Goal: Book appointment/travel/reservation

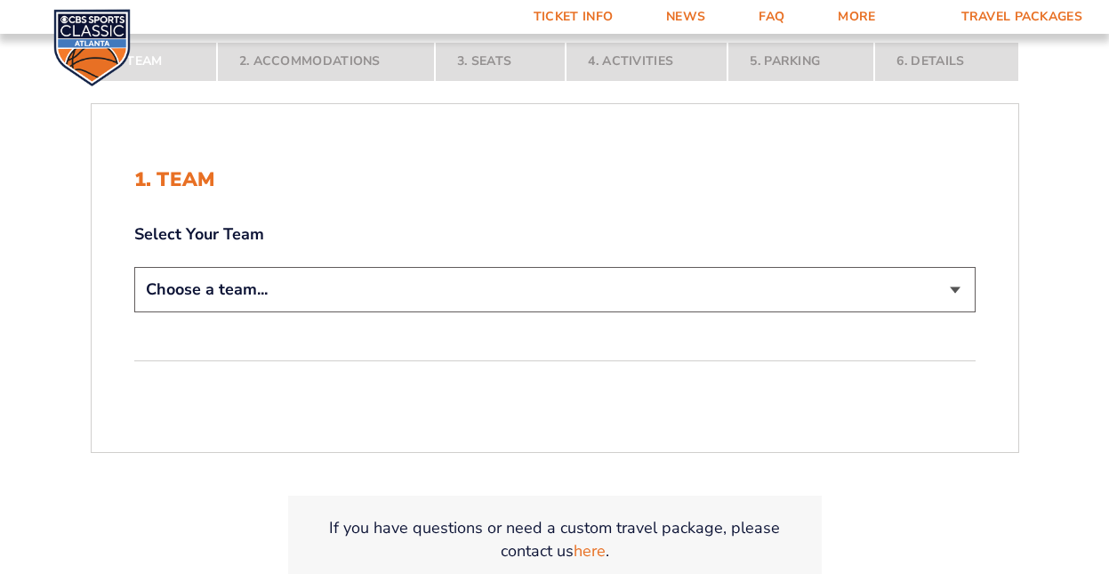
scroll to position [335, 0]
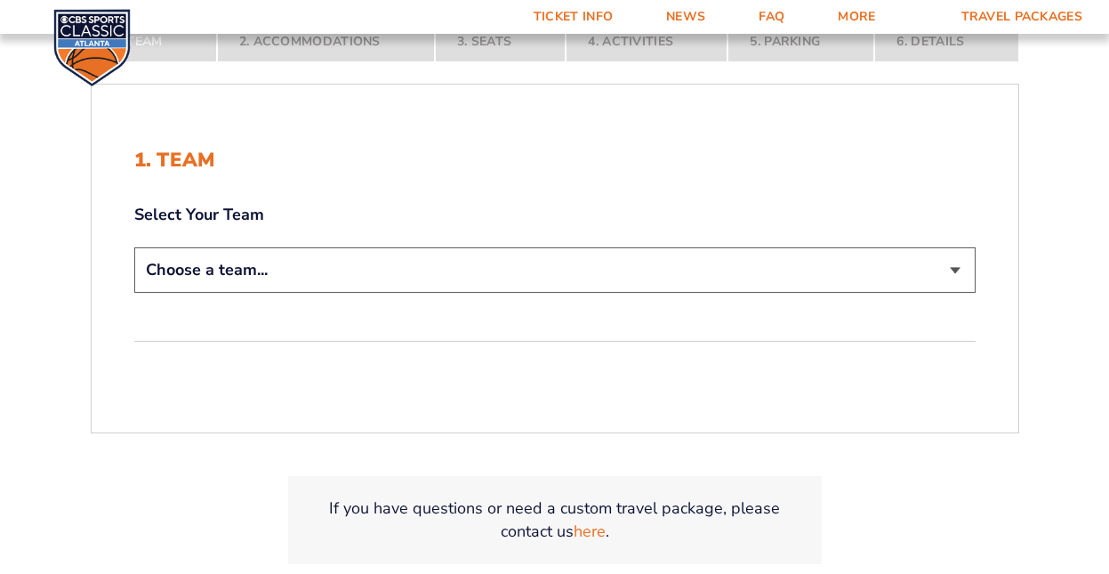
click at [950, 265] on select "Choose a team... [US_STATE] Wildcats [US_STATE] State Buckeyes [US_STATE] Tar H…" at bounding box center [554, 269] width 841 height 45
select select "12956"
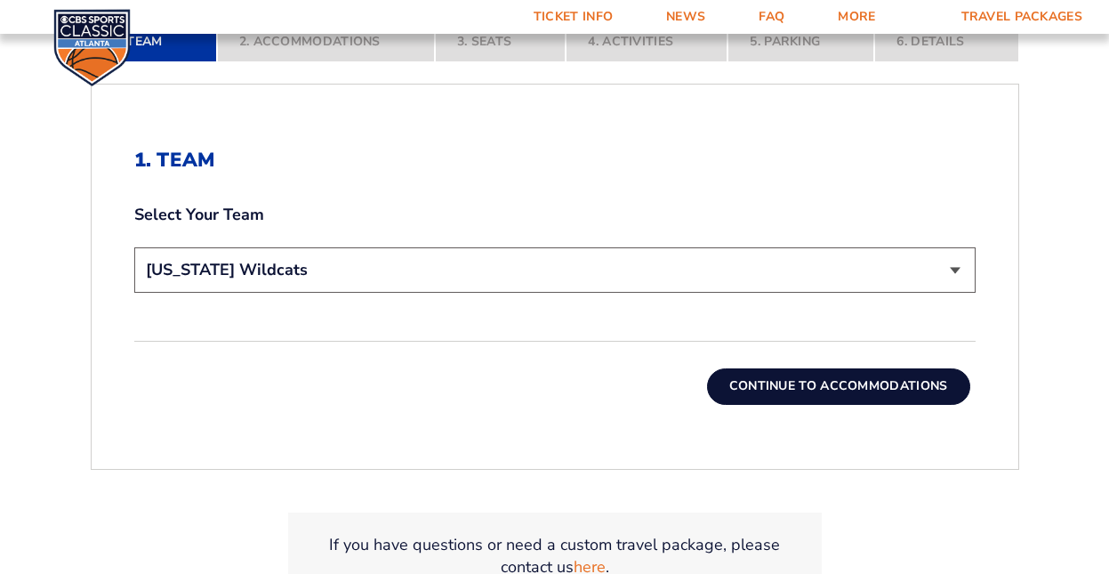
click at [818, 379] on button "Continue To Accommodations" at bounding box center [838, 386] width 263 height 36
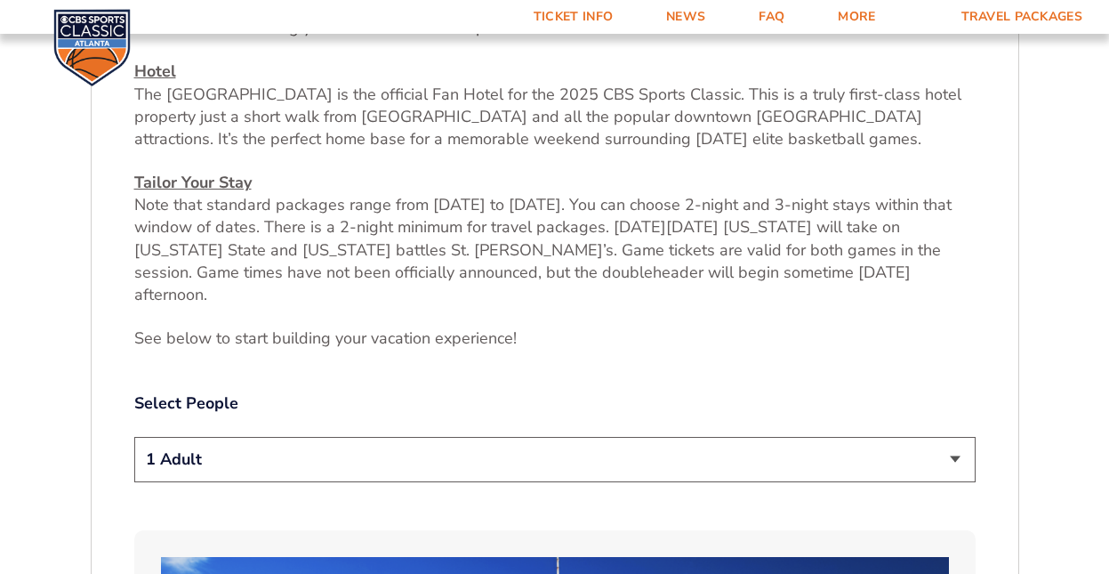
scroll to position [675, 0]
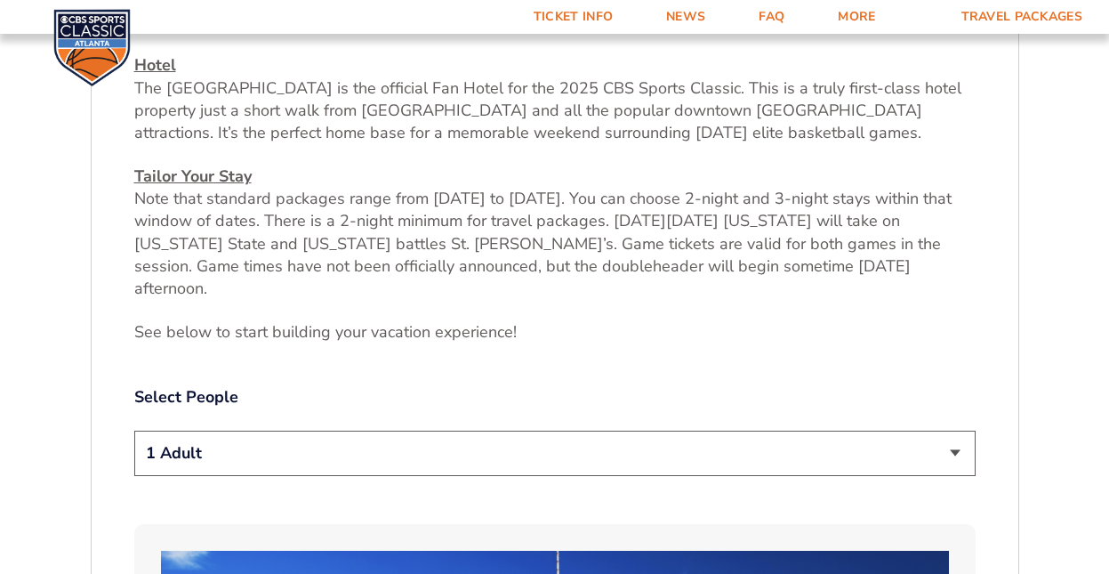
click at [956, 431] on select "1 Adult 2 Adults 3 Adults 4 Adults 2 Adults + 1 Child 2 Adults + 2 Children 2 A…" at bounding box center [554, 453] width 841 height 45
select select "2 Adults"
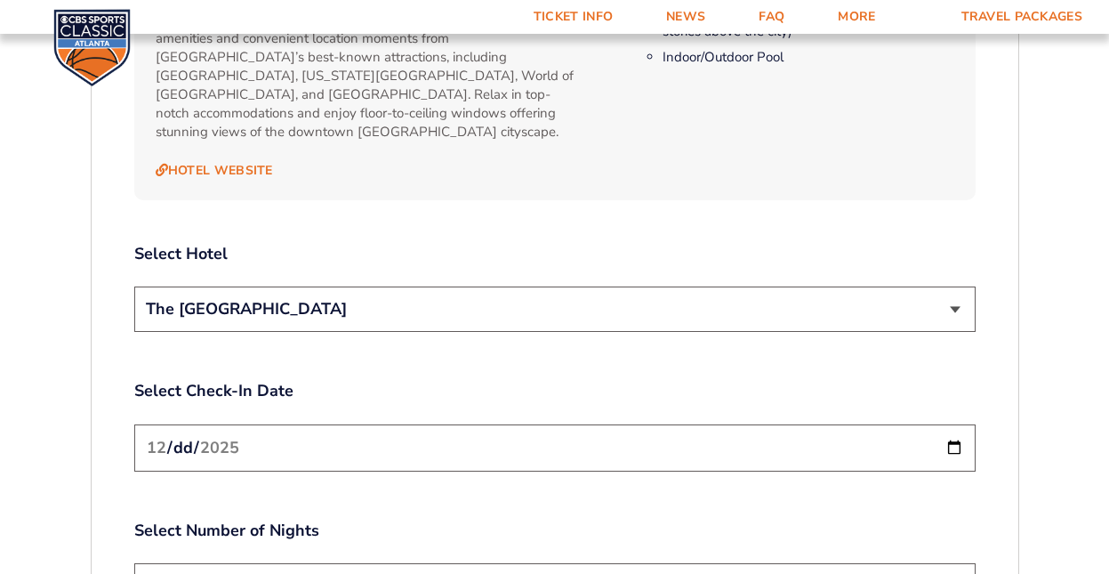
scroll to position [1947, 0]
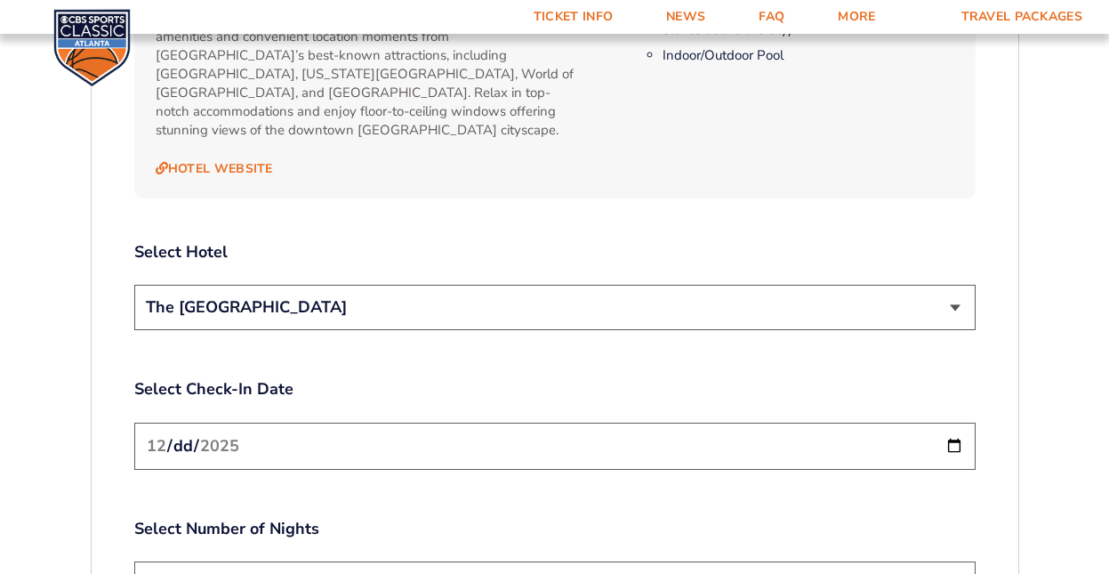
click at [950, 423] on input "[DATE]" at bounding box center [554, 446] width 841 height 47
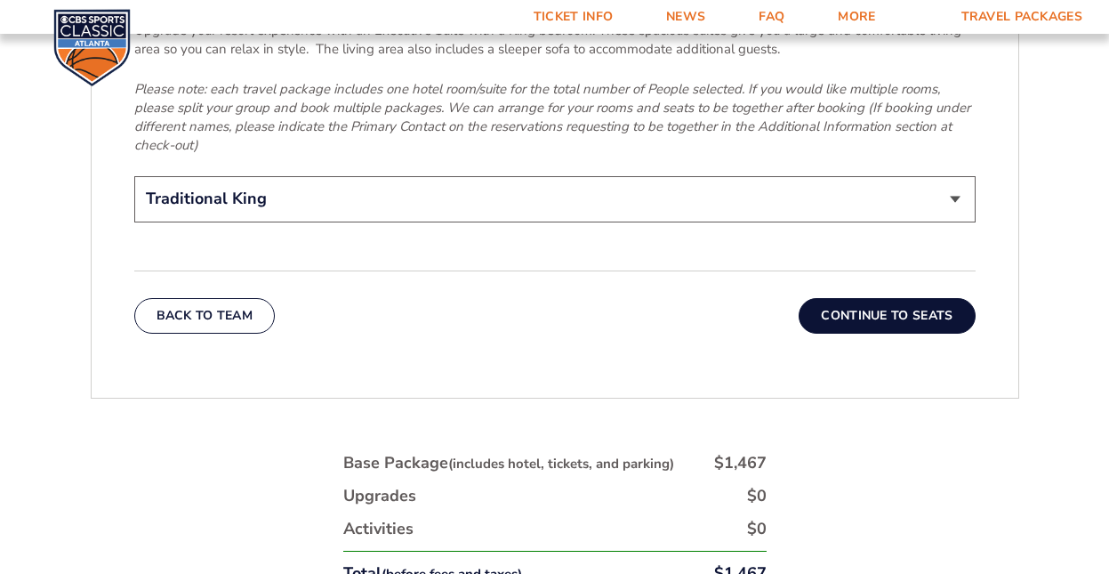
scroll to position [2882, 0]
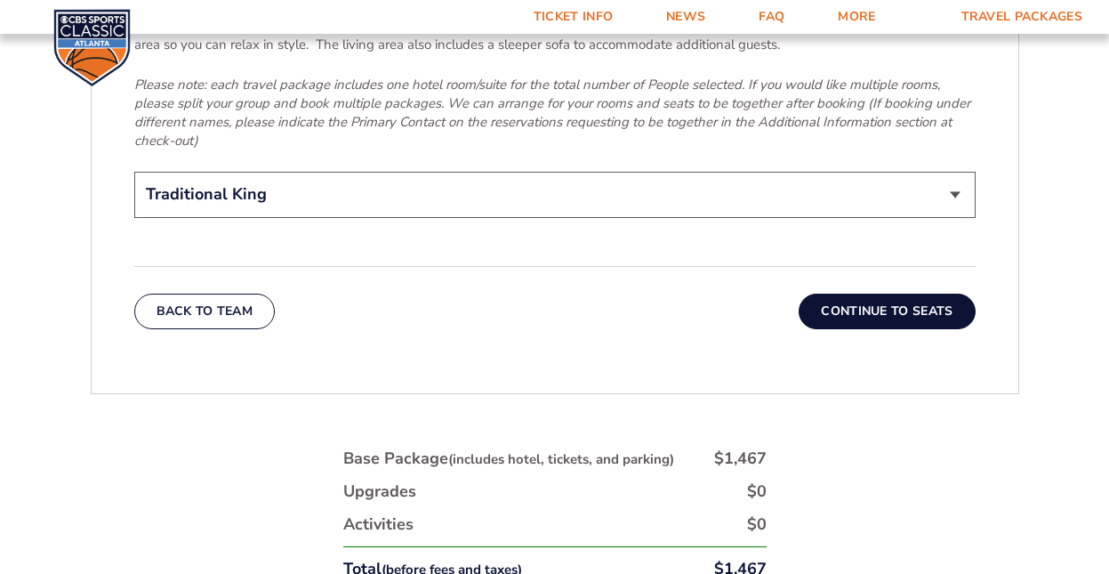
click at [885, 294] on button "Continue To Seats" at bounding box center [887, 312] width 176 height 36
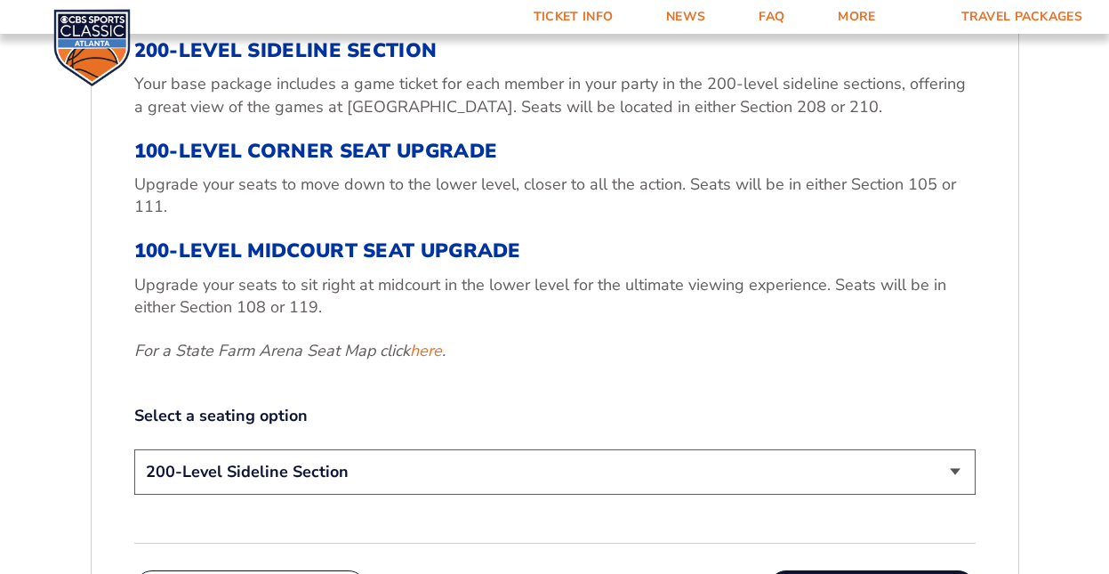
scroll to position [683, 0]
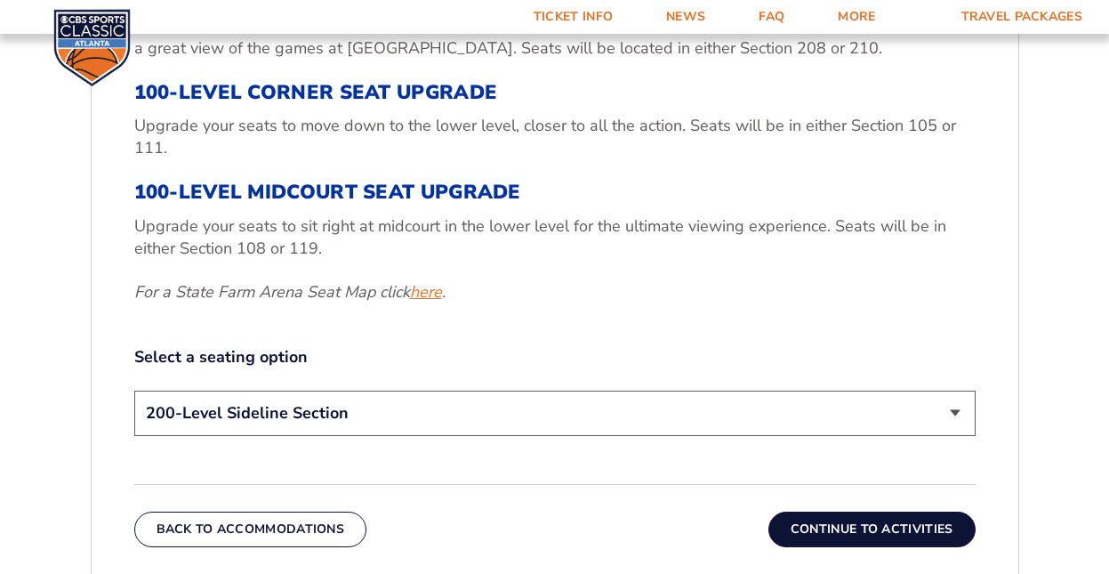
click at [433, 289] on link "here" at bounding box center [426, 292] width 32 height 22
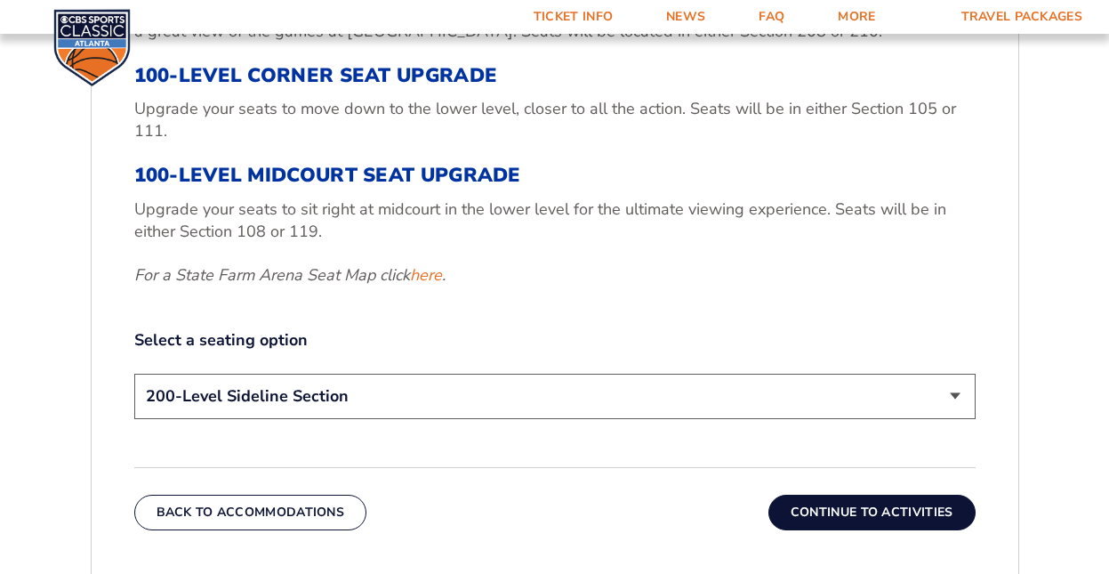
scroll to position [699, 0]
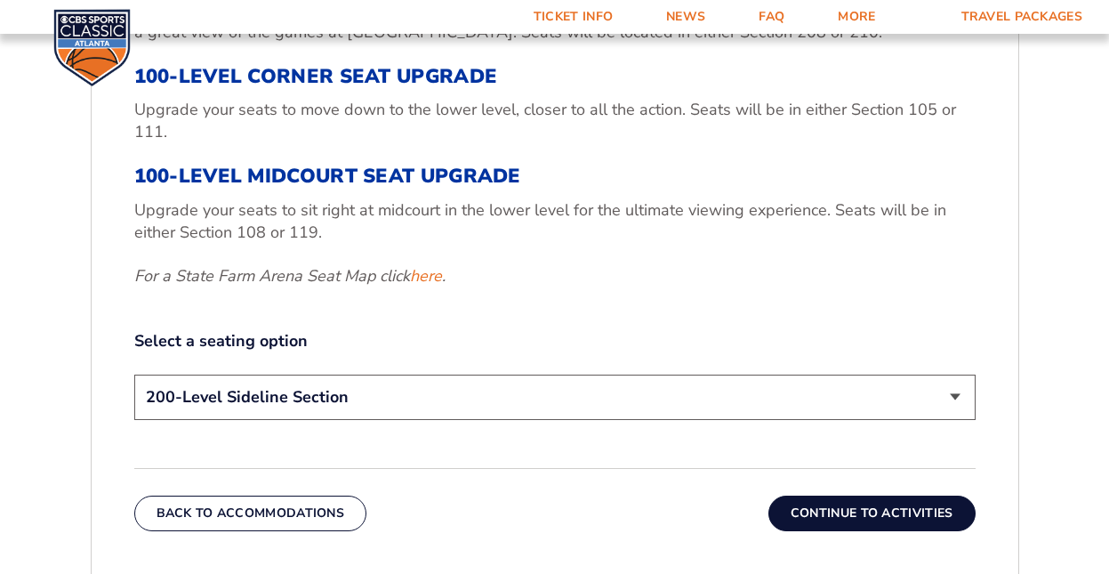
click at [958, 392] on select "200-Level Sideline Section 100-Level Corner Seat Upgrade (+$120 per person) 100…" at bounding box center [554, 396] width 841 height 45
